Goal: Answer question/provide support

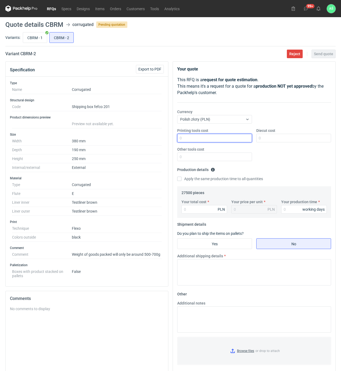
click at [229, 138] on input "Printing tools cost" at bounding box center [214, 138] width 75 height 9
type input "1800"
type input "1500"
type input "30525"
type input "1.11"
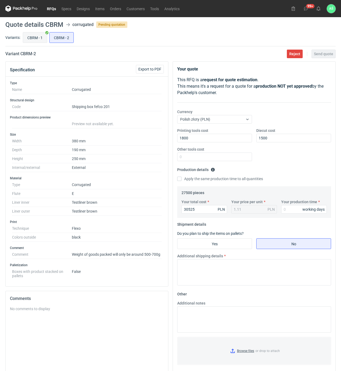
click at [40, 38] on input "CBRM - 1" at bounding box center [35, 37] width 24 height 10
radio input "true"
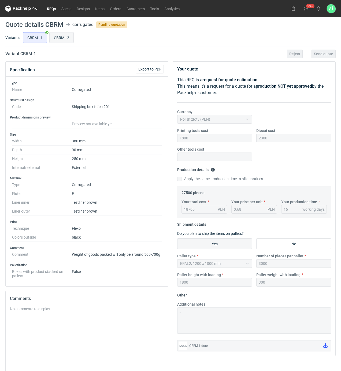
click at [53, 36] on input "CBRM - 2" at bounding box center [62, 37] width 24 height 10
radio input "true"
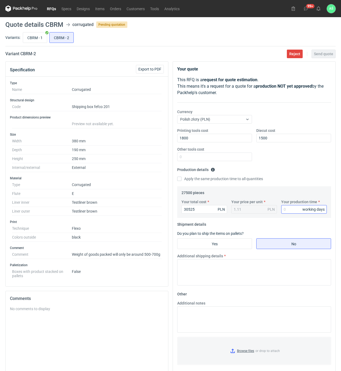
drag, startPoint x: 306, startPoint y: 212, endPoint x: 302, endPoint y: 209, distance: 5.0
click at [305, 212] on div "working days" at bounding box center [313, 209] width 22 height 5
click at [299, 208] on input "Your production time" at bounding box center [304, 209] width 46 height 9
type input "16"
click at [220, 242] on input "Yes" at bounding box center [214, 244] width 74 height 10
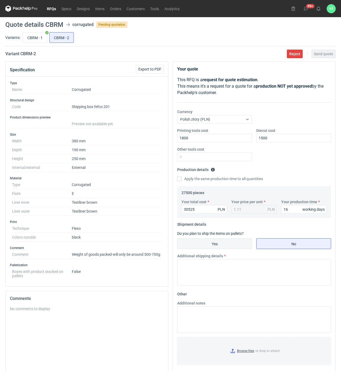
radio input "true"
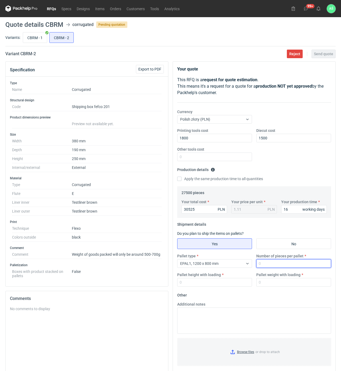
click at [281, 265] on input "Number of pieces per pallet" at bounding box center [293, 263] width 75 height 9
type input "2000"
type input "1850"
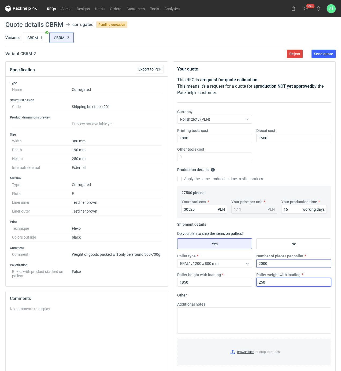
type input "250"
click at [238, 352] on input "Browse files or drop to attach" at bounding box center [254, 352] width 153 height 27
click at [323, 54] on span "Send quote" at bounding box center [323, 54] width 19 height 4
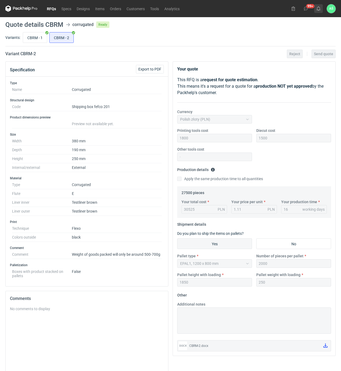
click at [320, 10] on icon at bounding box center [318, 8] width 4 height 4
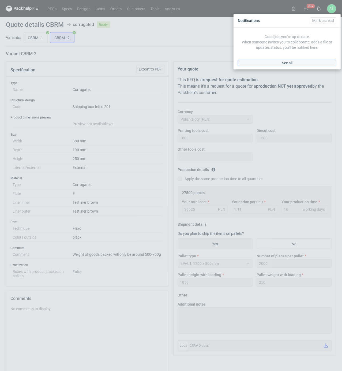
click at [291, 64] on span "See all" at bounding box center [287, 63] width 10 height 4
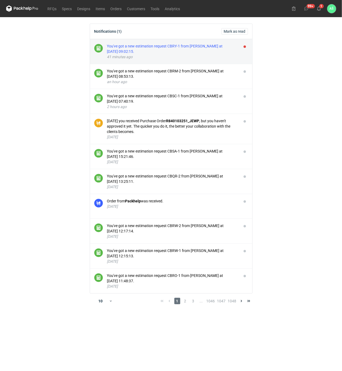
click at [220, 49] on div "You've got a new estimation request CBRY-1 from [PERSON_NAME] at [DATE] 09:02:1…" at bounding box center [172, 48] width 130 height 11
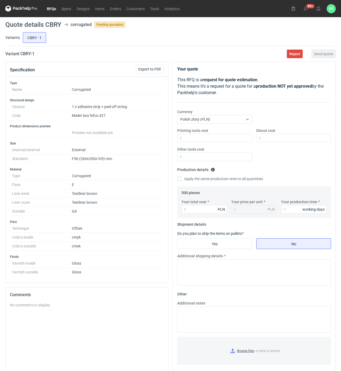
click at [135, 329] on div "No comments to display" at bounding box center [87, 341] width 154 height 78
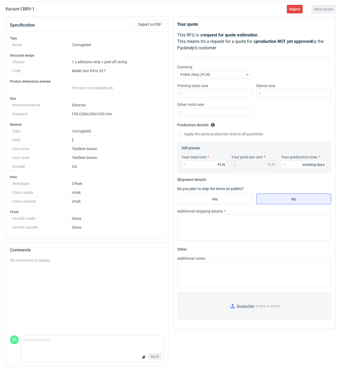
scroll to position [47, 0]
click at [51, 341] on textarea "Comment message" at bounding box center [92, 341] width 142 height 11
type textarea "Czy tu offset 2-str"
click at [159, 360] on div "Send" at bounding box center [92, 356] width 142 height 11
click at [158, 358] on button "Send" at bounding box center [154, 356] width 13 height 6
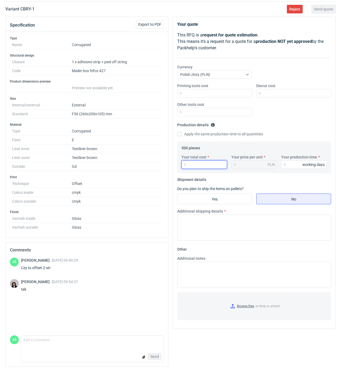
click at [205, 166] on input "Your total cost" at bounding box center [204, 164] width 46 height 9
type input "7400"
type input "14.8"
type input "18"
click at [214, 194] on label "Yes" at bounding box center [214, 199] width 75 height 11
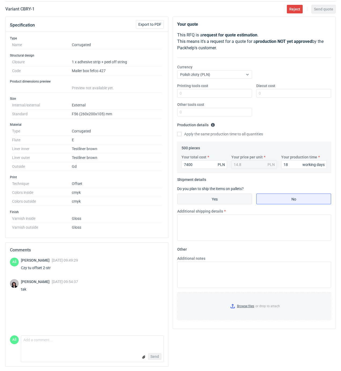
click at [214, 194] on input "Yes" at bounding box center [214, 199] width 74 height 10
radio input "true"
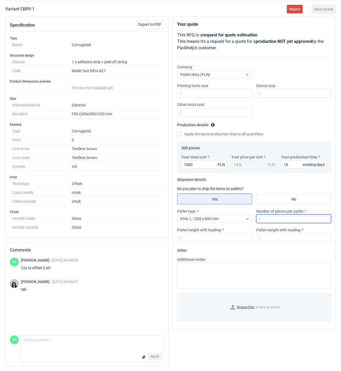
click at [269, 217] on input "Number of pieces per pallet" at bounding box center [293, 218] width 75 height 9
type input "500"
type input "1800"
type input "300"
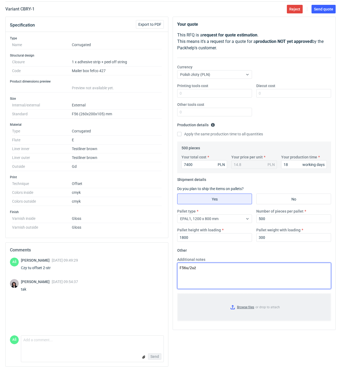
type textarea "F56u/2uż"
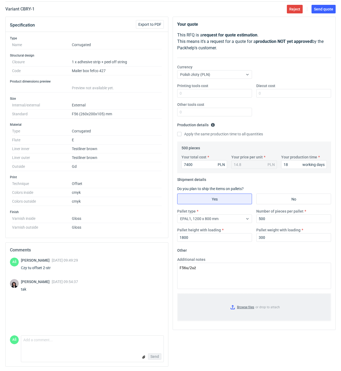
click at [245, 303] on input "Browse files or drop to attach" at bounding box center [254, 307] width 153 height 27
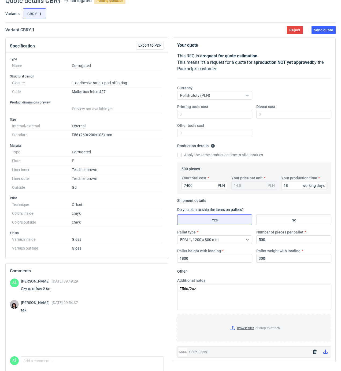
scroll to position [0, 0]
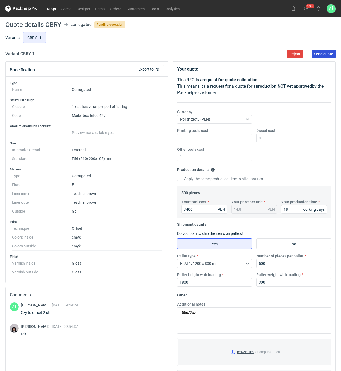
click at [319, 54] on span "Send quote" at bounding box center [323, 54] width 19 height 4
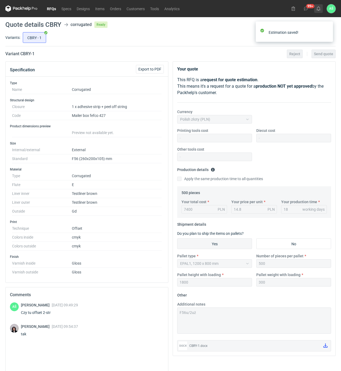
click at [319, 7] on icon at bounding box center [318, 8] width 4 height 4
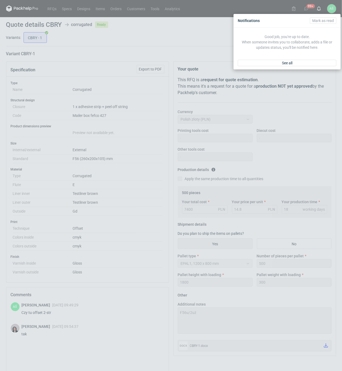
click at [283, 67] on div "See all" at bounding box center [287, 63] width 107 height 13
click at [283, 64] on span "See all" at bounding box center [287, 63] width 10 height 4
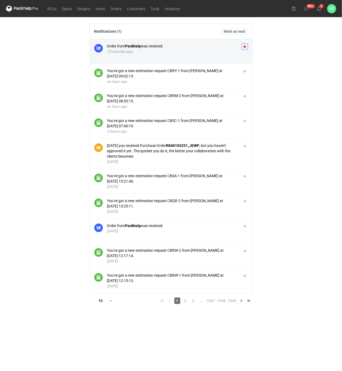
click at [245, 47] on button "button" at bounding box center [245, 46] width 6 height 6
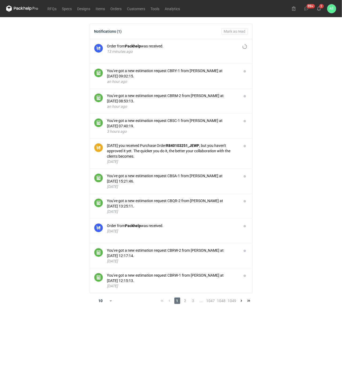
click at [280, 61] on main "Notifications (1) Mark as read Order from Packhelp was received. 13 minutes ago…" at bounding box center [171, 194] width 335 height 354
click at [54, 8] on link "RFQs" at bounding box center [52, 8] width 14 height 6
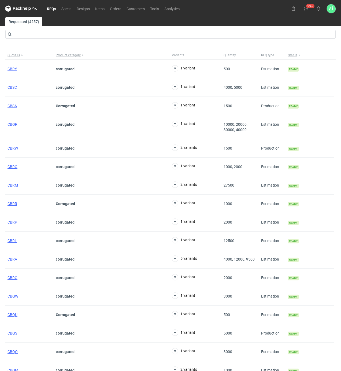
click at [51, 8] on link "RFQs" at bounding box center [51, 8] width 14 height 6
click at [10, 149] on span "CBRW" at bounding box center [13, 148] width 10 height 4
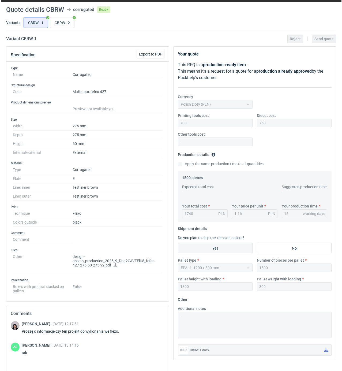
scroll to position [9, 0]
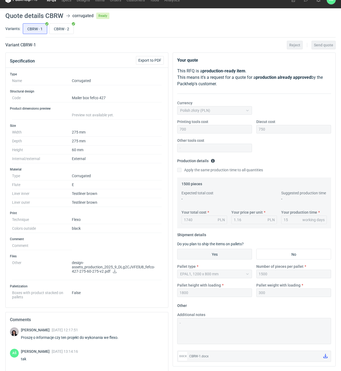
click at [113, 273] on icon at bounding box center [115, 271] width 4 height 4
click at [316, 2] on button at bounding box center [318, -1] width 9 height 9
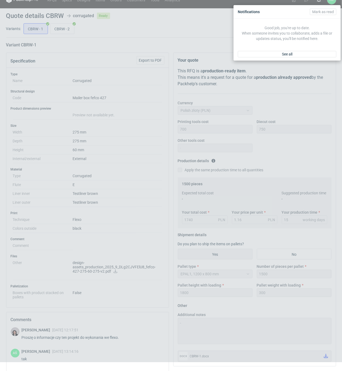
click at [282, 59] on div "See all" at bounding box center [287, 54] width 107 height 13
click at [282, 55] on span "See all" at bounding box center [287, 54] width 10 height 4
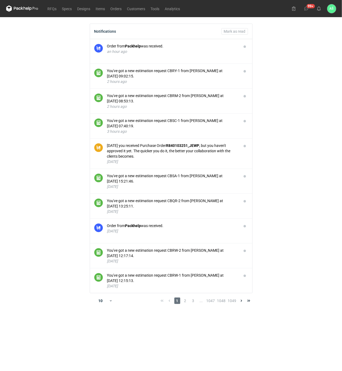
click at [277, 55] on main "Notifications Mark as read Order from Packhelp was received. an hour ago You've…" at bounding box center [171, 194] width 335 height 354
click at [285, 55] on main "Notifications Mark as read Order from Packhelp was received. an hour ago You've…" at bounding box center [171, 194] width 335 height 354
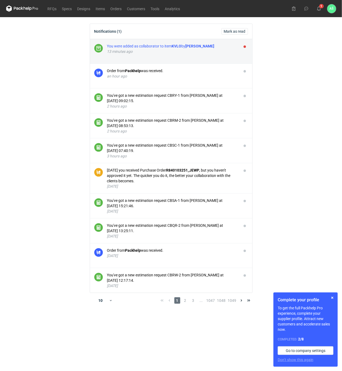
click at [232, 47] on div "You were added as collaborator to item KVLO by [PERSON_NAME]" at bounding box center [172, 45] width 130 height 5
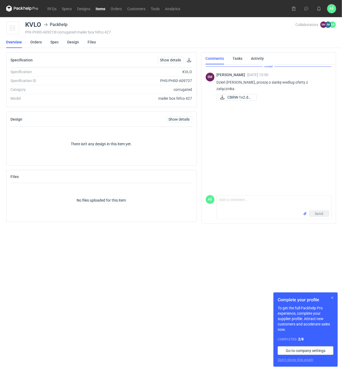
click at [332, 299] on button "button" at bounding box center [332, 298] width 6 height 6
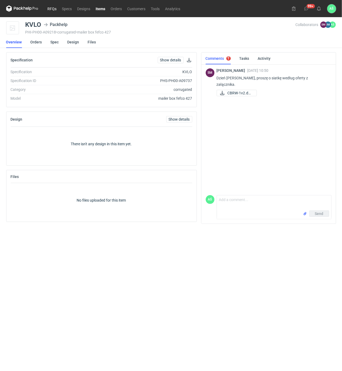
click at [56, 9] on link "RFQs" at bounding box center [52, 8] width 14 height 6
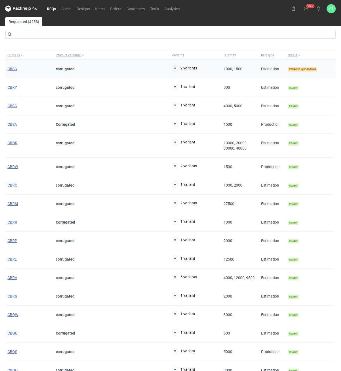
click at [11, 70] on span "CBSG" at bounding box center [13, 69] width 10 height 4
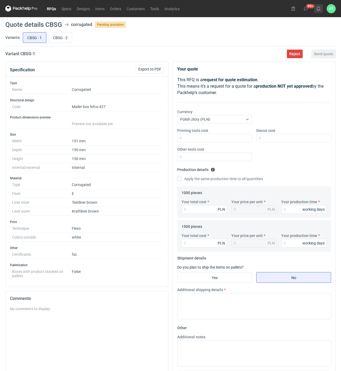
click at [318, 10] on use at bounding box center [319, 8] width 4 height 4
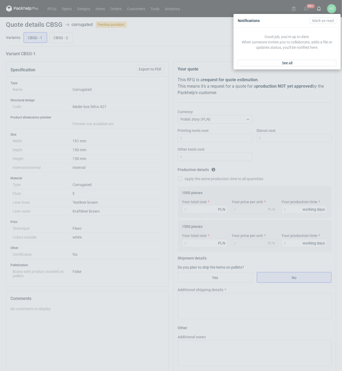
click at [277, 69] on div "See all" at bounding box center [287, 63] width 107 height 13
click at [279, 65] on link "See all" at bounding box center [287, 63] width 99 height 6
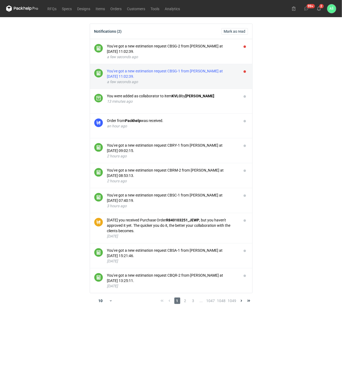
click at [208, 73] on div "You've got a new estimation request CBSG-1 from [PERSON_NAME] at [DATE] 11:02:3…" at bounding box center [172, 73] width 130 height 11
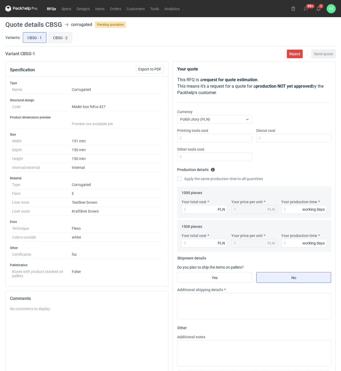
click at [60, 36] on input "CBSG - 2" at bounding box center [60, 37] width 23 height 10
radio input "true"
click at [32, 36] on input "CBSG - 1" at bounding box center [34, 37] width 23 height 10
radio input "true"
click at [321, 9] on button "1" at bounding box center [318, 8] width 9 height 9
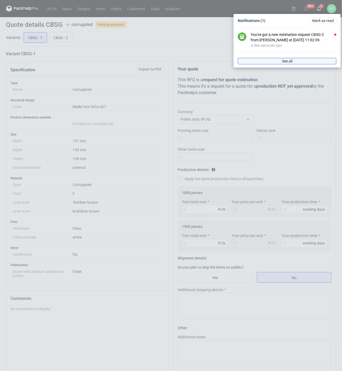
click at [305, 62] on link "See all" at bounding box center [287, 61] width 99 height 6
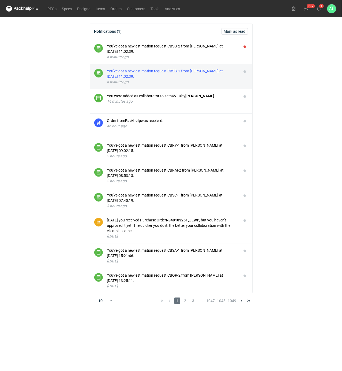
click at [230, 72] on div "You've got a new estimation request CBSG-1 from [PERSON_NAME] at [DATE] 11:02:3…" at bounding box center [172, 73] width 130 height 11
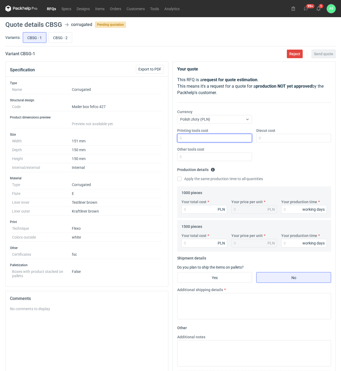
click at [233, 139] on input "Printing tools cost" at bounding box center [214, 138] width 75 height 9
click at [236, 139] on input "Printing tools cost" at bounding box center [214, 138] width 75 height 9
type input "1000"
type input "800"
type input "2020"
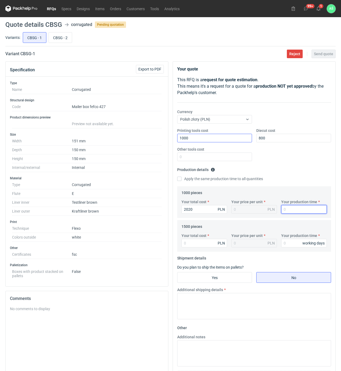
type input "2.02"
type input "15"
type input "2850"
type input "1.9"
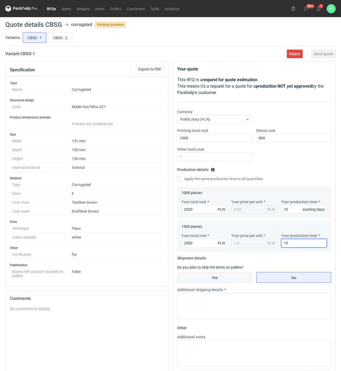
type input "15"
click at [210, 281] on input "Yes" at bounding box center [214, 277] width 74 height 10
radio input "true"
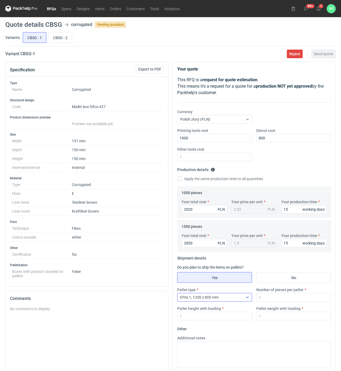
click at [221, 301] on div "EPAL1, 1200 x 800 mm" at bounding box center [210, 298] width 66 height 8
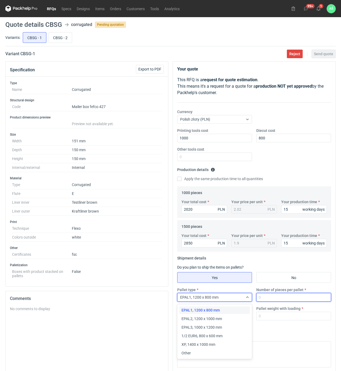
click at [270, 300] on input "Number of pieces per pallet" at bounding box center [293, 297] width 75 height 9
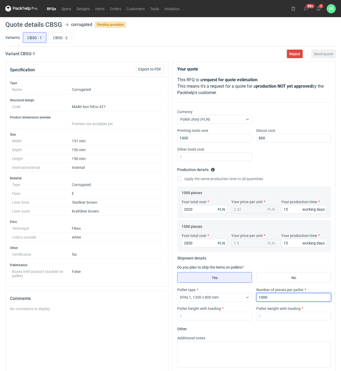
type input "1000"
type input "1800"
type input "300"
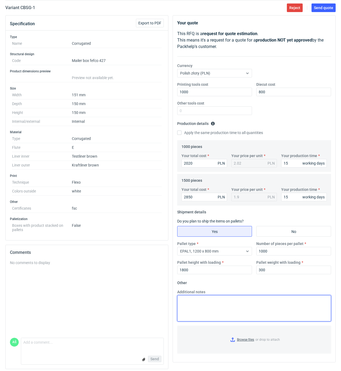
scroll to position [50, 0]
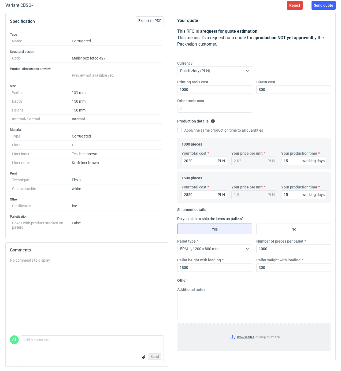
click at [246, 335] on input "Browse files or drop to attach" at bounding box center [254, 337] width 153 height 27
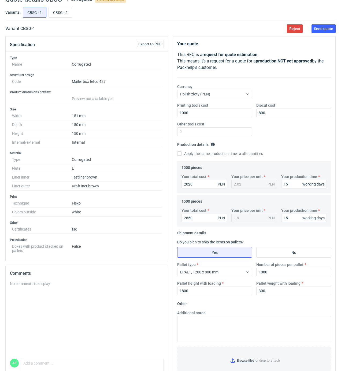
scroll to position [0, 0]
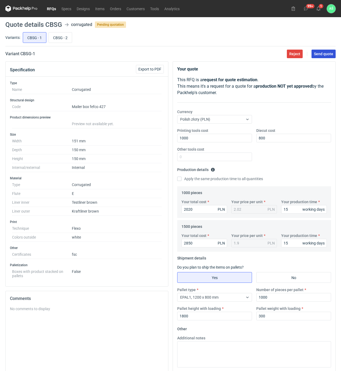
drag, startPoint x: 326, startPoint y: 56, endPoint x: 322, endPoint y: 61, distance: 6.5
click at [325, 56] on span "Send quote" at bounding box center [323, 54] width 19 height 4
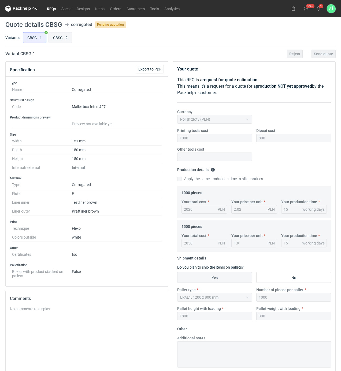
click at [61, 39] on input "CBSG - 2" at bounding box center [60, 37] width 23 height 10
radio input "true"
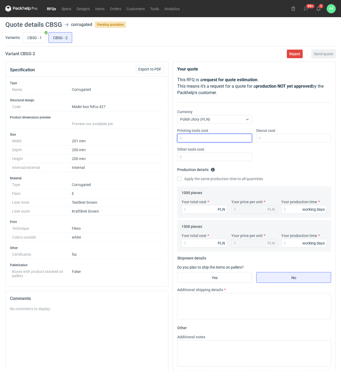
click at [245, 139] on input "Printing tools cost" at bounding box center [214, 138] width 75 height 9
type input "1000"
type input "900"
type input "30"
type input "0.03"
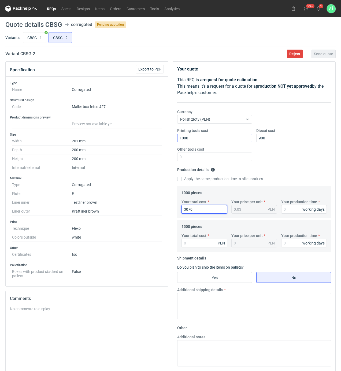
type input "3070"
type input "3.07"
type input "15"
type input "4380"
type input "2.92"
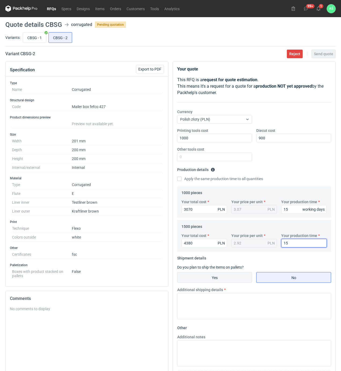
type input "15"
click at [222, 275] on input "Yes" at bounding box center [214, 277] width 74 height 10
radio input "true"
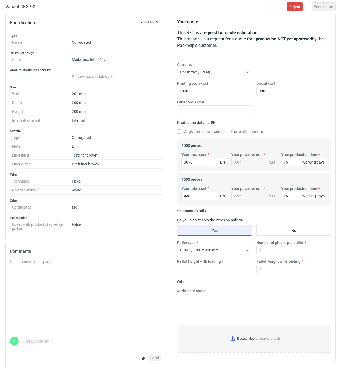
scroll to position [50, 0]
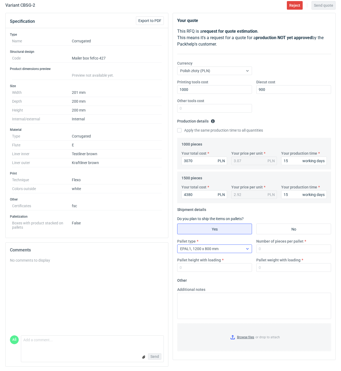
click at [232, 248] on div "EPAL1, 1200 x 800 mm" at bounding box center [210, 249] width 66 height 8
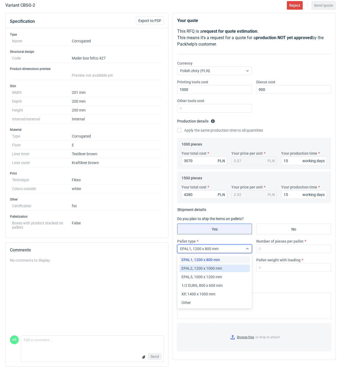
click at [216, 270] on span "EPAL2, 1200 x 1000 mm" at bounding box center [201, 268] width 40 height 5
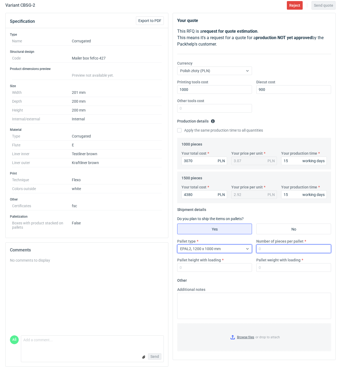
click at [271, 249] on input "Number of pieces per pallet" at bounding box center [293, 248] width 75 height 9
type input "1000"
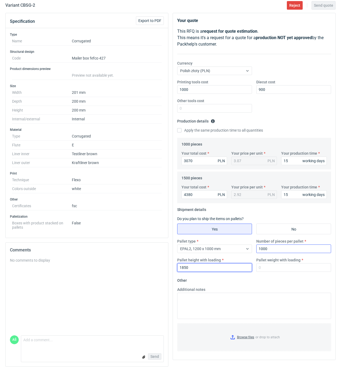
type input "1850"
type input "300"
click at [244, 337] on input "Browse files or drop to attach" at bounding box center [254, 337] width 153 height 27
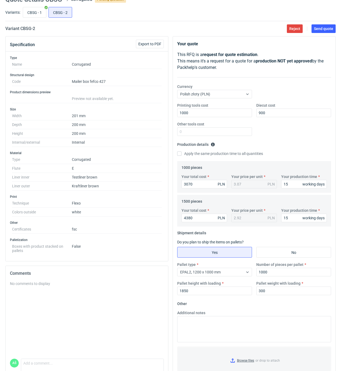
scroll to position [0, 0]
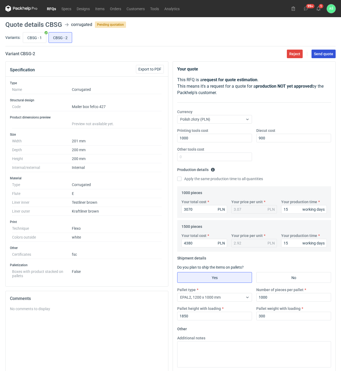
click at [325, 54] on span "Send quote" at bounding box center [323, 54] width 19 height 4
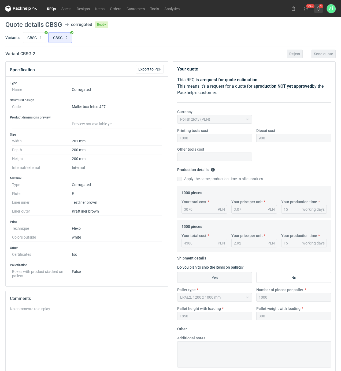
click at [321, 8] on button "1" at bounding box center [318, 8] width 9 height 9
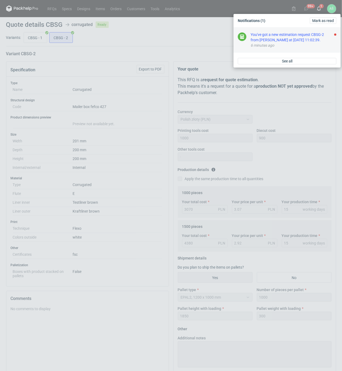
click at [291, 39] on div "You've got a new estimation request CBSG-2 from [PERSON_NAME] at [DATE] 11:02:3…" at bounding box center [294, 37] width 86 height 11
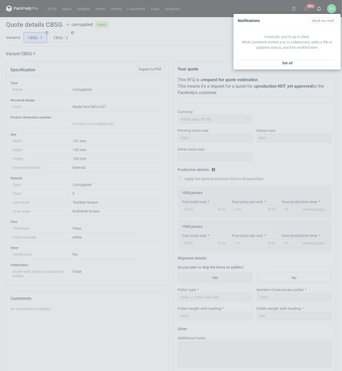
click at [161, 47] on div "Notifications [PERSON_NAME] as read Good job, you're up to date. When someone i…" at bounding box center [171, 185] width 342 height 371
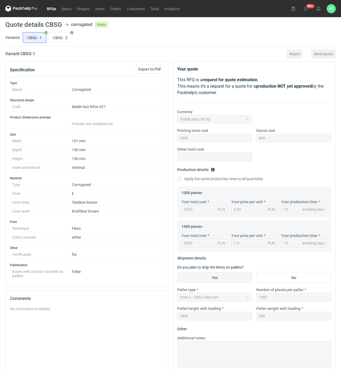
drag, startPoint x: 147, startPoint y: 43, endPoint x: 94, endPoint y: 35, distance: 54.6
click at [144, 43] on div "CBSG - 1 CBSG - 2" at bounding box center [179, 37] width 314 height 13
click at [52, 10] on link "RFQs" at bounding box center [51, 8] width 14 height 6
